Goal: Understand process/instructions: Learn about a topic

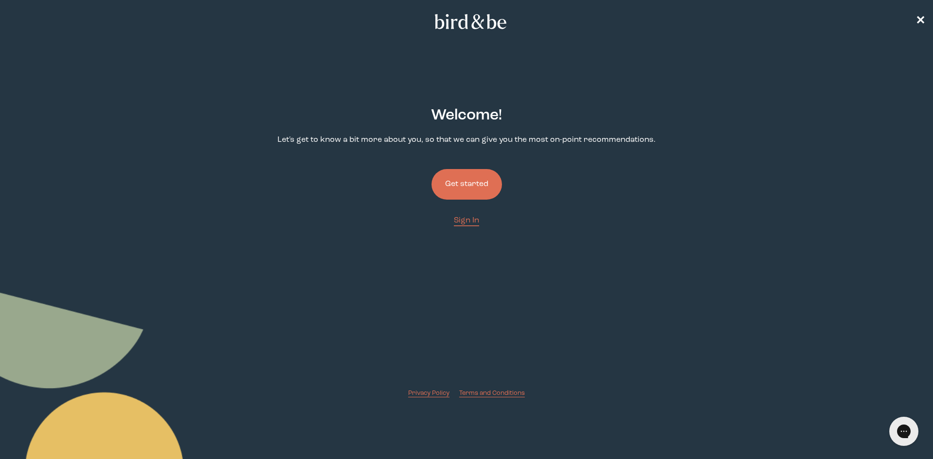
click at [465, 178] on button "Get started" at bounding box center [467, 184] width 70 height 31
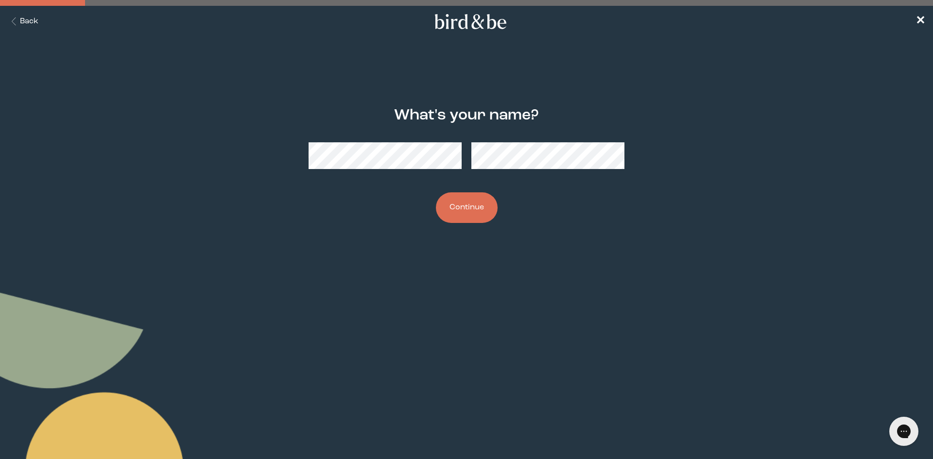
click at [17, 20] on icon "Back Button" at bounding box center [14, 21] width 12 height 8
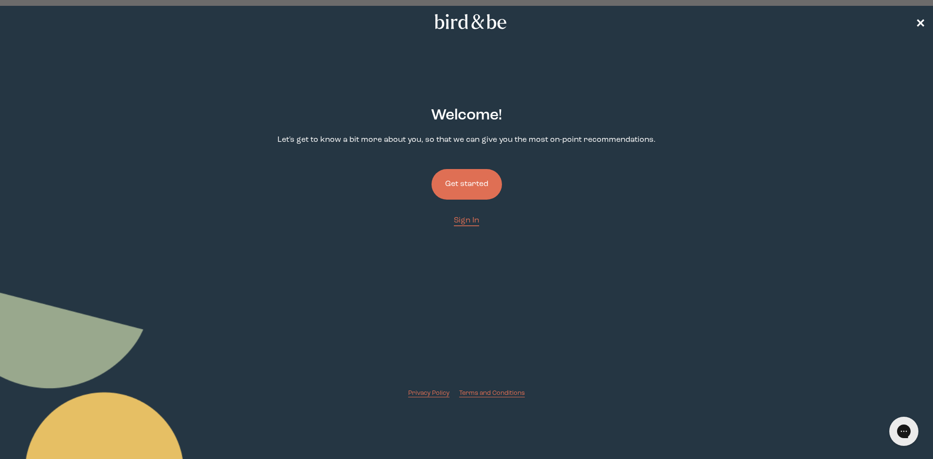
click at [918, 20] on span "✕" at bounding box center [921, 22] width 10 height 12
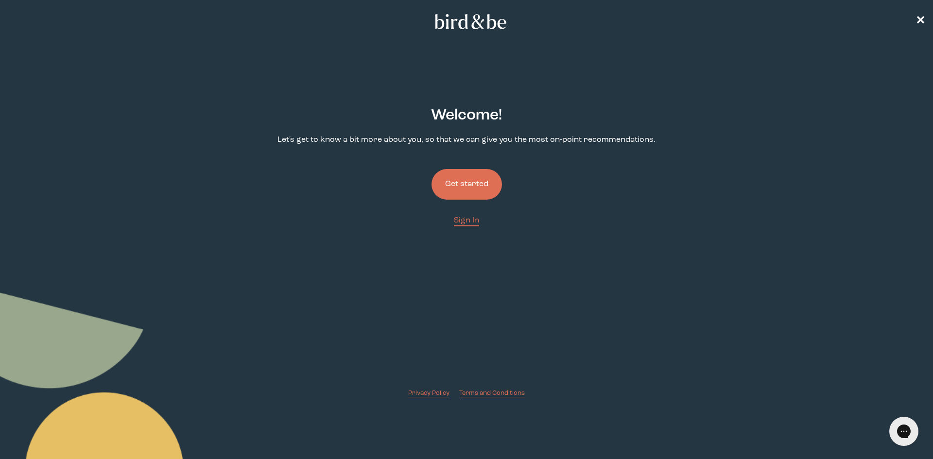
click at [493, 195] on button "Get started" at bounding box center [467, 184] width 70 height 31
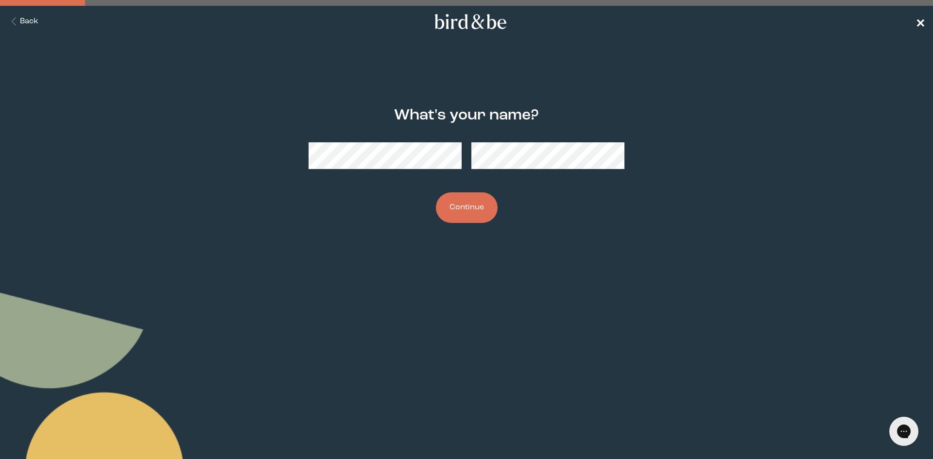
click at [922, 22] on span "✕" at bounding box center [921, 22] width 10 height 12
